Goal: Task Accomplishment & Management: Use online tool/utility

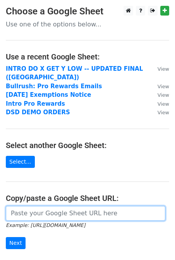
click at [36, 212] on input "url" at bounding box center [86, 213] width 160 height 15
paste input "[URL][DOMAIN_NAME]"
type input "[URL][DOMAIN_NAME]"
click at [6, 237] on input "Next" at bounding box center [16, 243] width 20 height 12
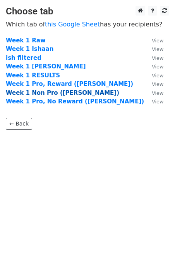
click at [54, 94] on strong "Week 1 Non Pro ([PERSON_NAME])" at bounding box center [63, 92] width 114 height 7
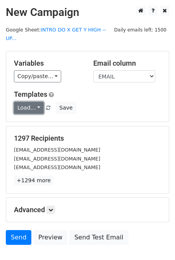
click at [34, 102] on link "Load..." at bounding box center [29, 108] width 30 height 12
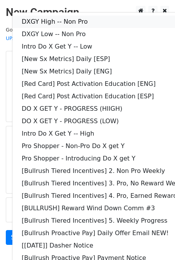
click at [105, 16] on link "DXGY High -- Non Pro" at bounding box center [111, 22] width 199 height 12
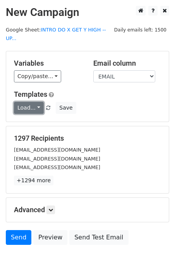
click at [34, 103] on link "Load..." at bounding box center [29, 108] width 30 height 12
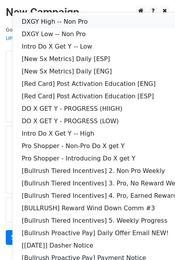
click at [93, 16] on link "DXGY High -- Non Pro" at bounding box center [111, 22] width 199 height 12
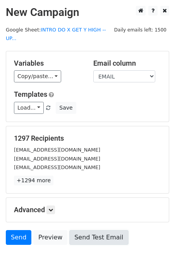
click at [101, 233] on link "Send Test Email" at bounding box center [98, 237] width 59 height 15
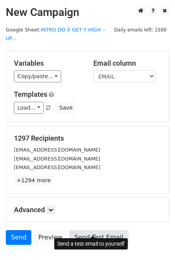
click at [76, 230] on link "Send Test Email" at bounding box center [98, 237] width 59 height 15
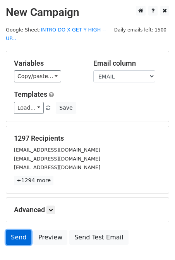
click at [21, 230] on link "Send" at bounding box center [19, 237] width 26 height 15
click at [19, 230] on link "Send" at bounding box center [19, 237] width 26 height 15
